Goal: Information Seeking & Learning: Learn about a topic

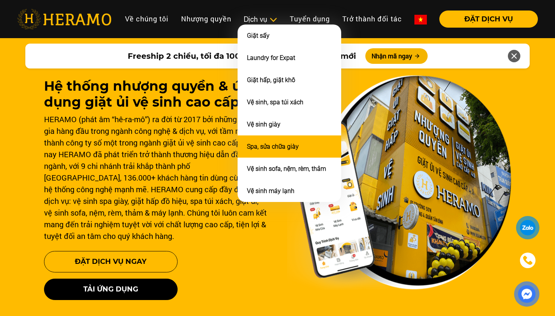
click at [292, 149] on link "Spa, sửa chữa giày" at bounding box center [273, 146] width 52 height 7
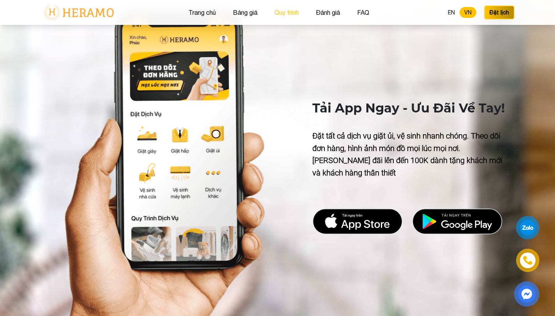
scroll to position [2572, 0]
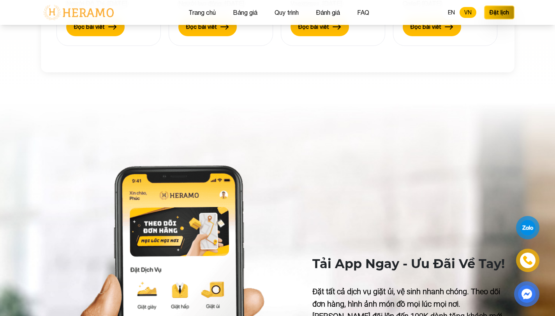
click at [181, 14] on div "Trang chủ Bảng giá Quy trình Đánh giá FAQ EN VN Đặt lịch" at bounding box center [278, 12] width 474 height 25
click at [189, 12] on button "Trang chủ" at bounding box center [202, 12] width 32 height 10
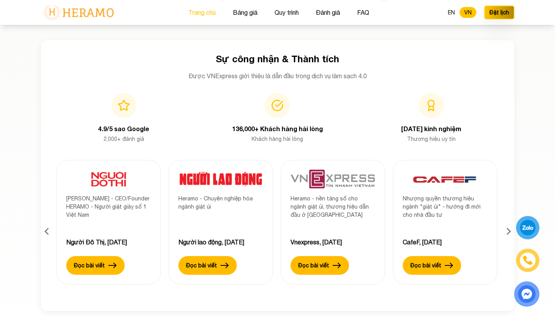
click at [189, 12] on button "Trang chủ" at bounding box center [202, 12] width 32 height 10
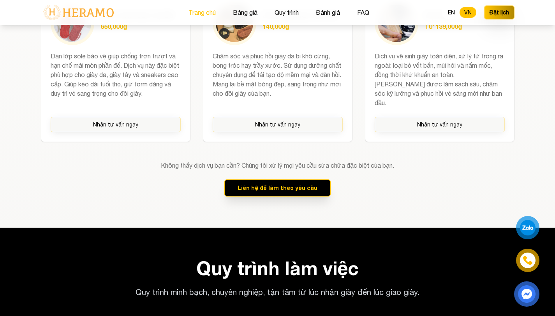
click at [189, 12] on button "Trang chủ" at bounding box center [202, 12] width 32 height 10
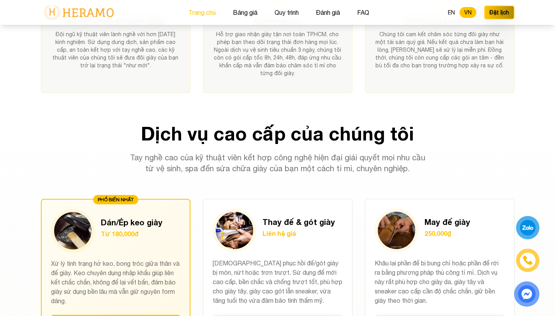
click at [189, 12] on button "Trang chủ" at bounding box center [202, 12] width 32 height 10
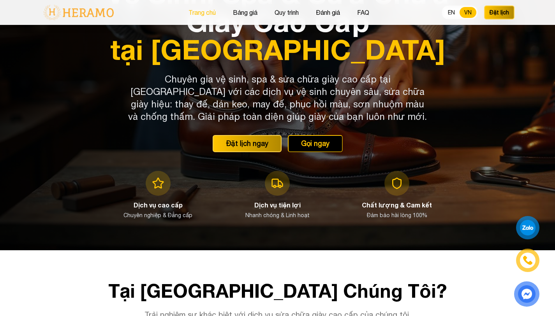
click at [189, 12] on button "Trang chủ" at bounding box center [202, 12] width 32 height 10
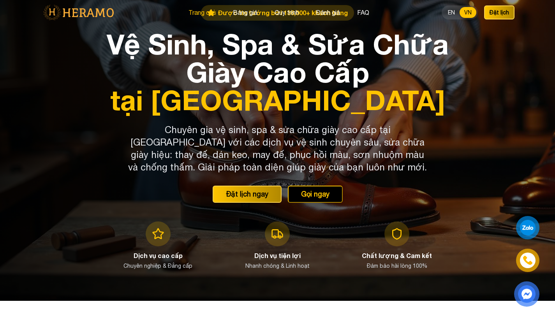
click at [189, 12] on button "Trang chủ" at bounding box center [202, 12] width 32 height 10
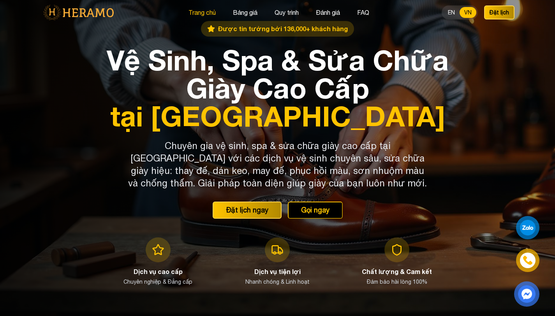
scroll to position [0, 0]
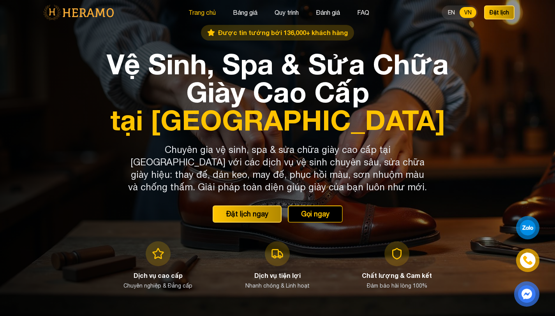
click at [189, 12] on button "Trang chủ" at bounding box center [202, 12] width 32 height 10
click at [207, 12] on button "Trang chủ" at bounding box center [202, 12] width 32 height 10
click at [258, 14] on button "Bảng giá" at bounding box center [245, 12] width 29 height 10
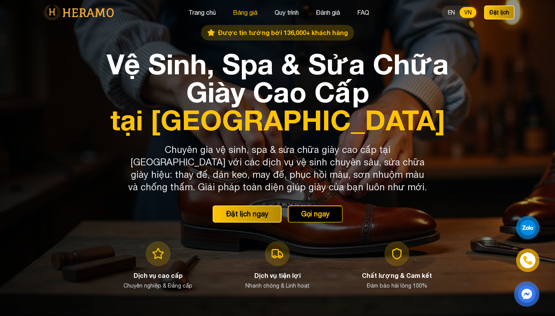
click at [256, 11] on button "Bảng giá" at bounding box center [245, 12] width 29 height 10
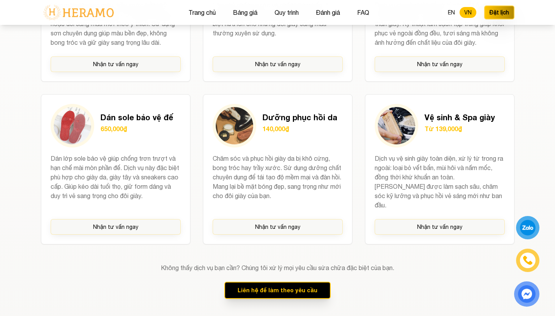
scroll to position [797, 0]
